Goal: Navigation & Orientation: Find specific page/section

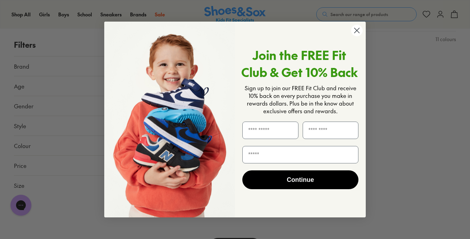
scroll to position [1757, 0]
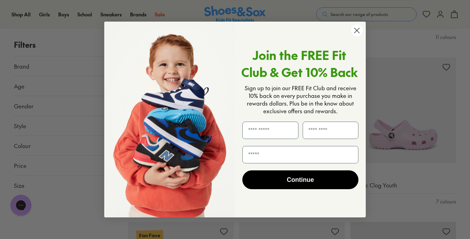
click at [358, 28] on circle "Close dialog" at bounding box center [356, 30] width 11 height 11
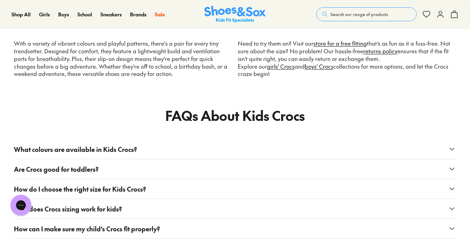
scroll to position [3970, 0]
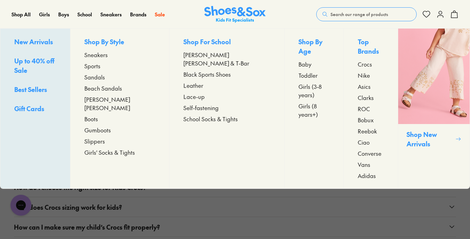
click at [108, 53] on span "Sneakers" at bounding box center [95, 55] width 23 height 8
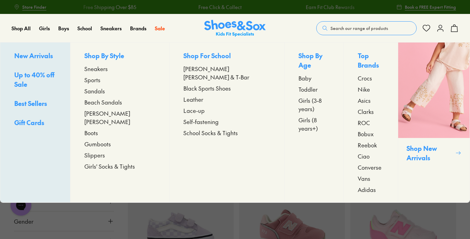
click at [298, 116] on span "Girls (8 years+)" at bounding box center [313, 124] width 31 height 17
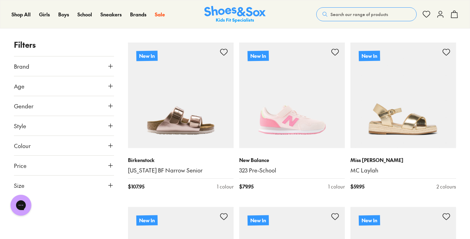
scroll to position [942, 0]
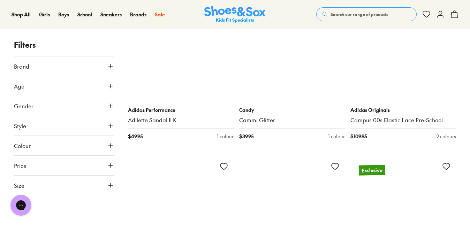
scroll to position [2643, 0]
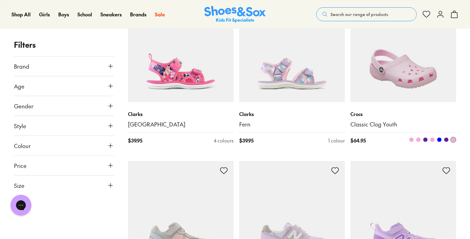
scroll to position [4796, 0]
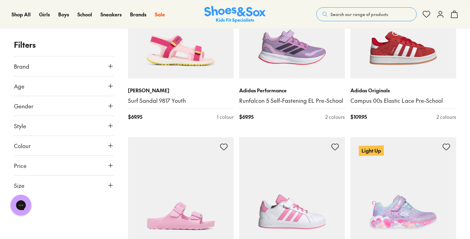
scroll to position [6625, 0]
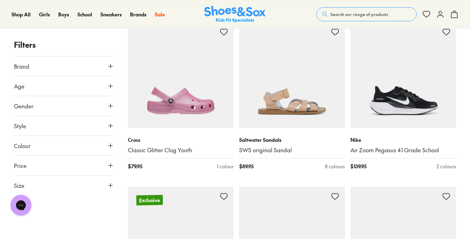
scroll to position [8254, 0]
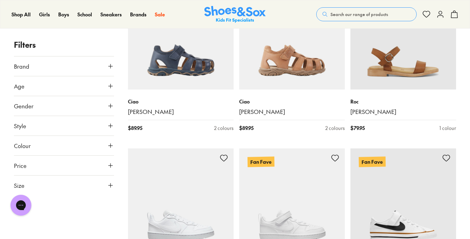
scroll to position [9744, 0]
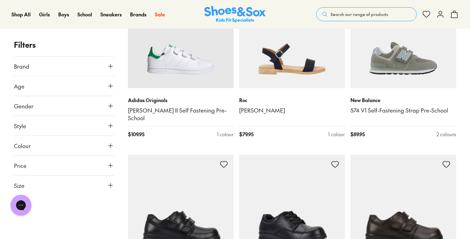
scroll to position [11530, 0]
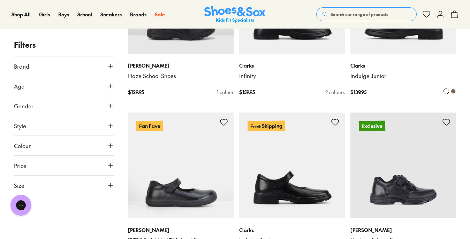
scroll to position [13901, 0]
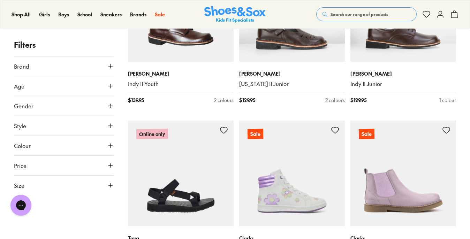
scroll to position [14715, 0]
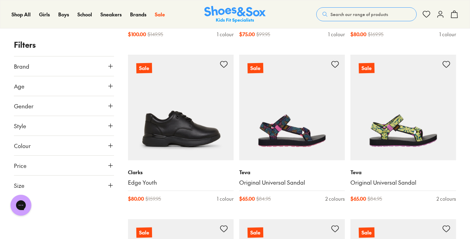
scroll to position [17261, 0]
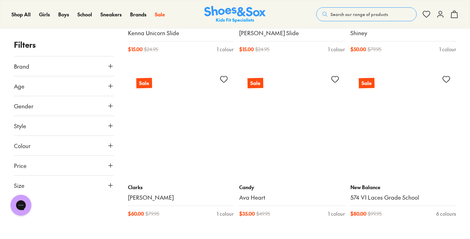
scroll to position [18243, 0]
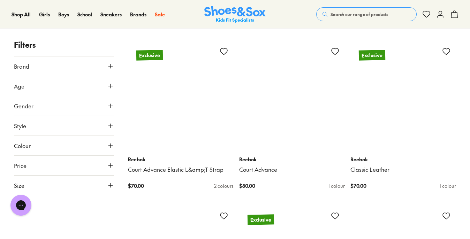
scroll to position [20222, 0]
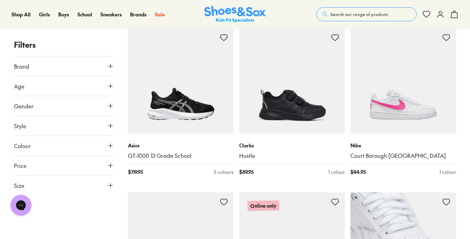
scroll to position [22214, 0]
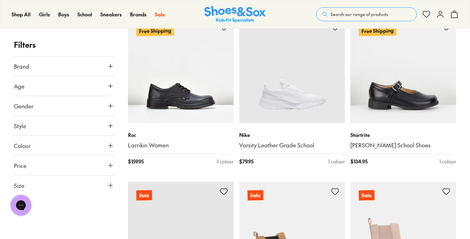
scroll to position [23056, 0]
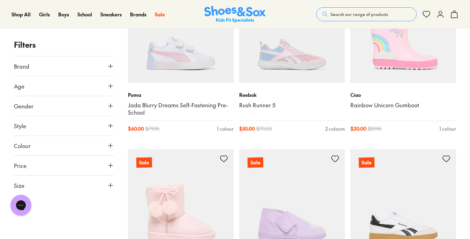
scroll to position [27153, 0]
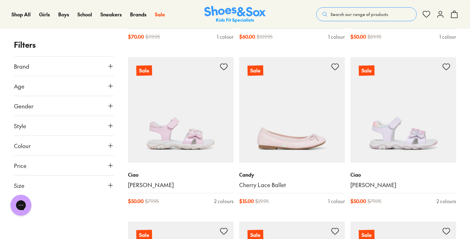
scroll to position [29148, 0]
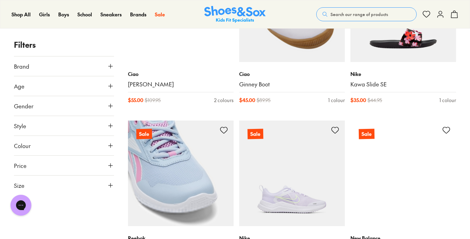
scroll to position [30886, 0]
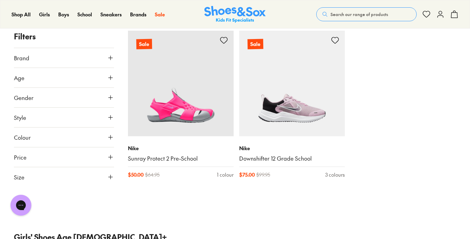
scroll to position [32126, 0]
